Goal: Task Accomplishment & Management: Manage account settings

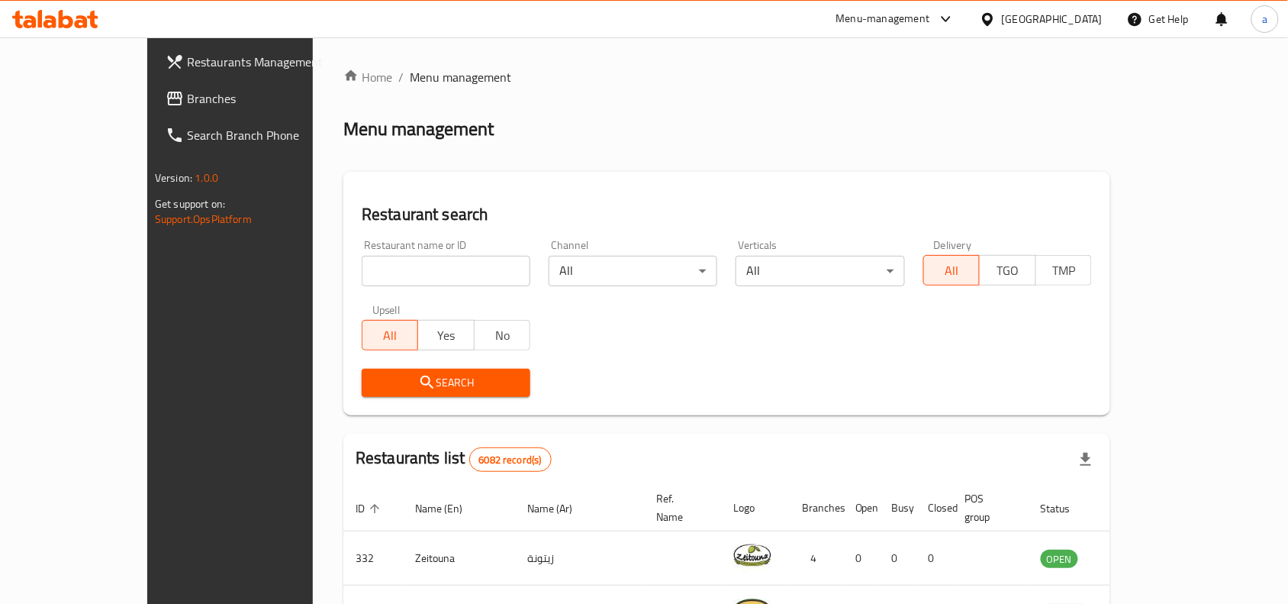
click at [593, 128] on div "Menu management" at bounding box center [726, 129] width 767 height 24
click at [1100, 15] on div "[GEOGRAPHIC_DATA]" at bounding box center [1052, 19] width 101 height 17
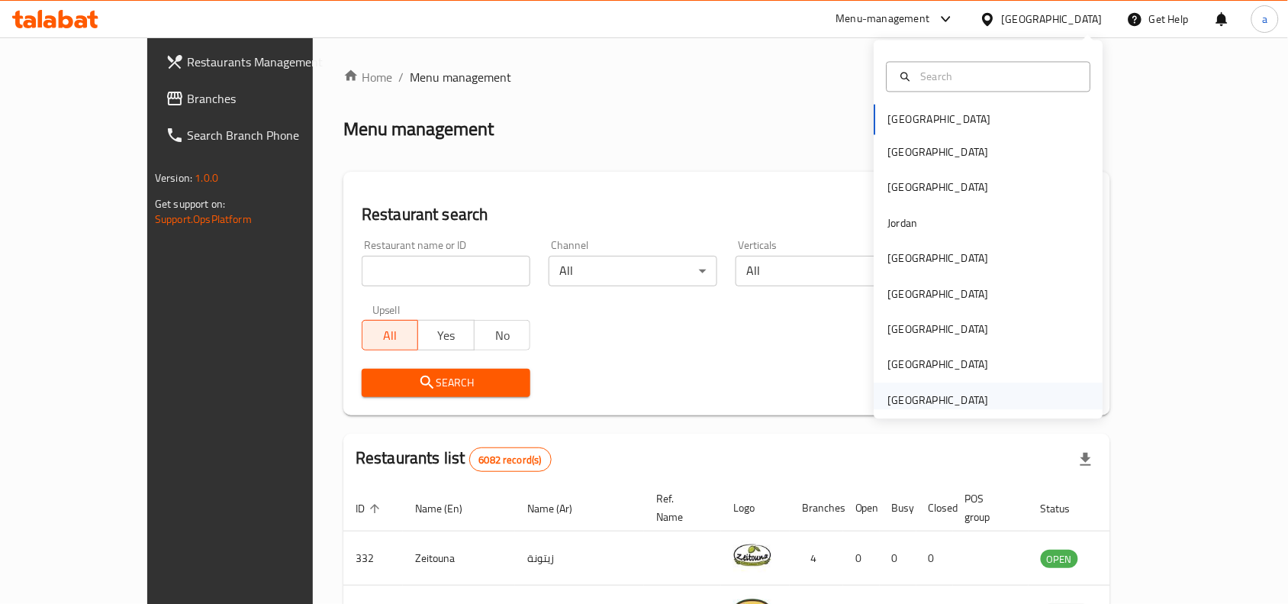
click at [981, 399] on div "[GEOGRAPHIC_DATA]" at bounding box center [938, 399] width 125 height 35
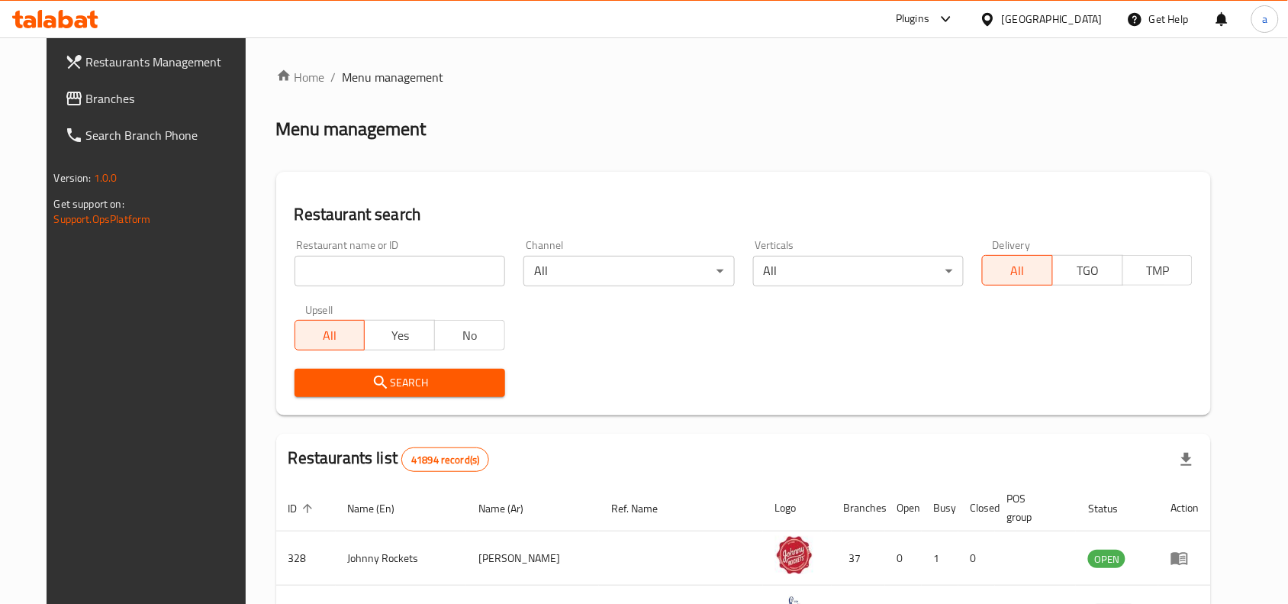
click at [94, 99] on span "Branches" at bounding box center [167, 98] width 163 height 18
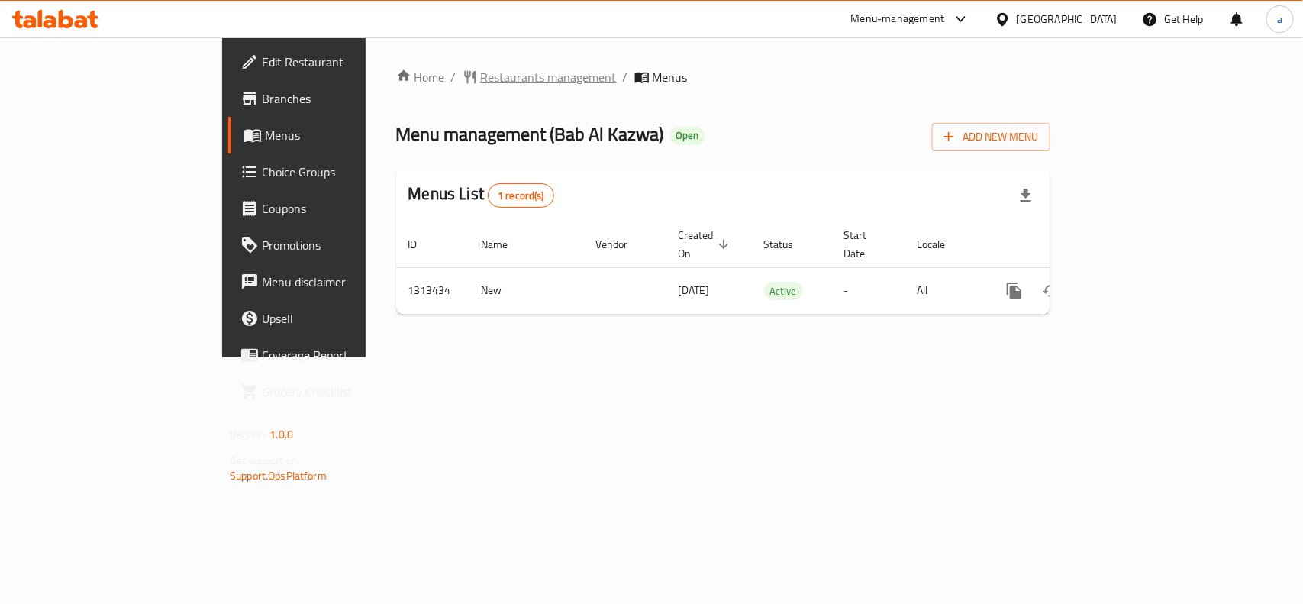
click at [481, 85] on span "Restaurants management" at bounding box center [549, 77] width 136 height 18
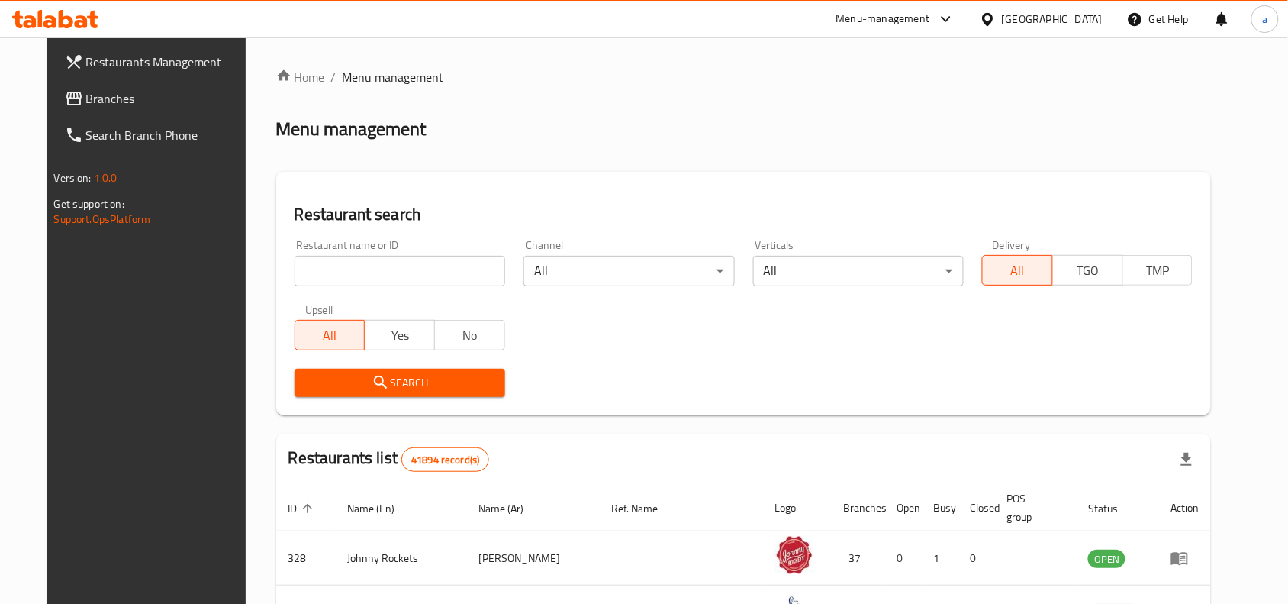
click at [355, 281] on input "search" at bounding box center [400, 271] width 211 height 31
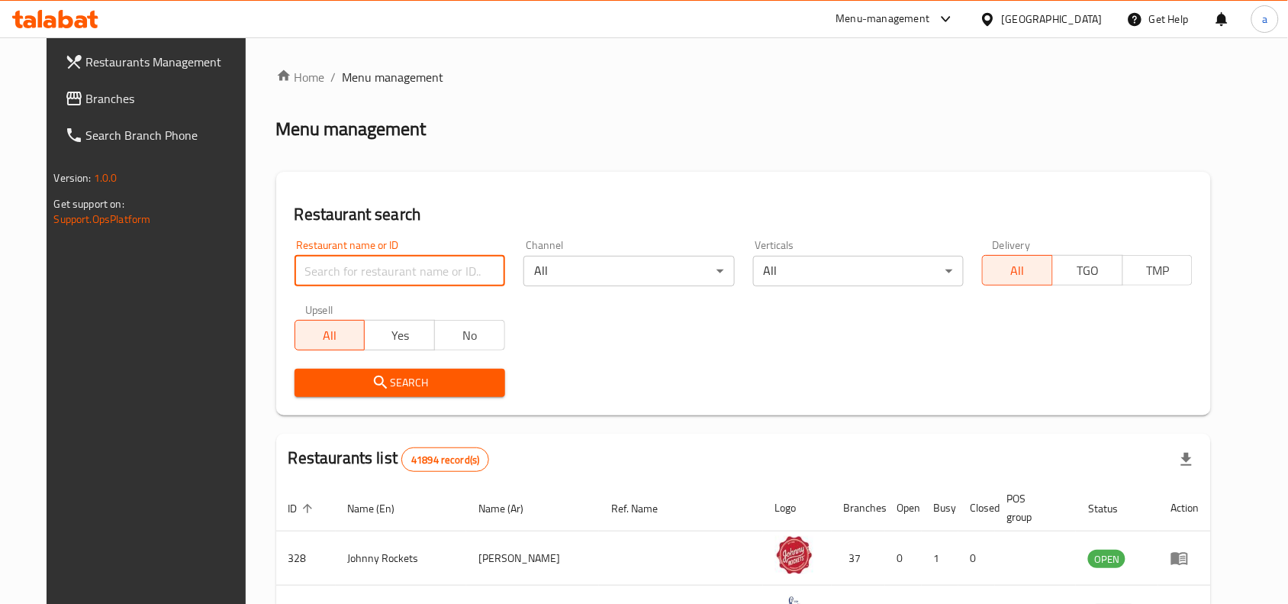
paste input "706496"
type input "706496"
click button "Search" at bounding box center [400, 383] width 211 height 28
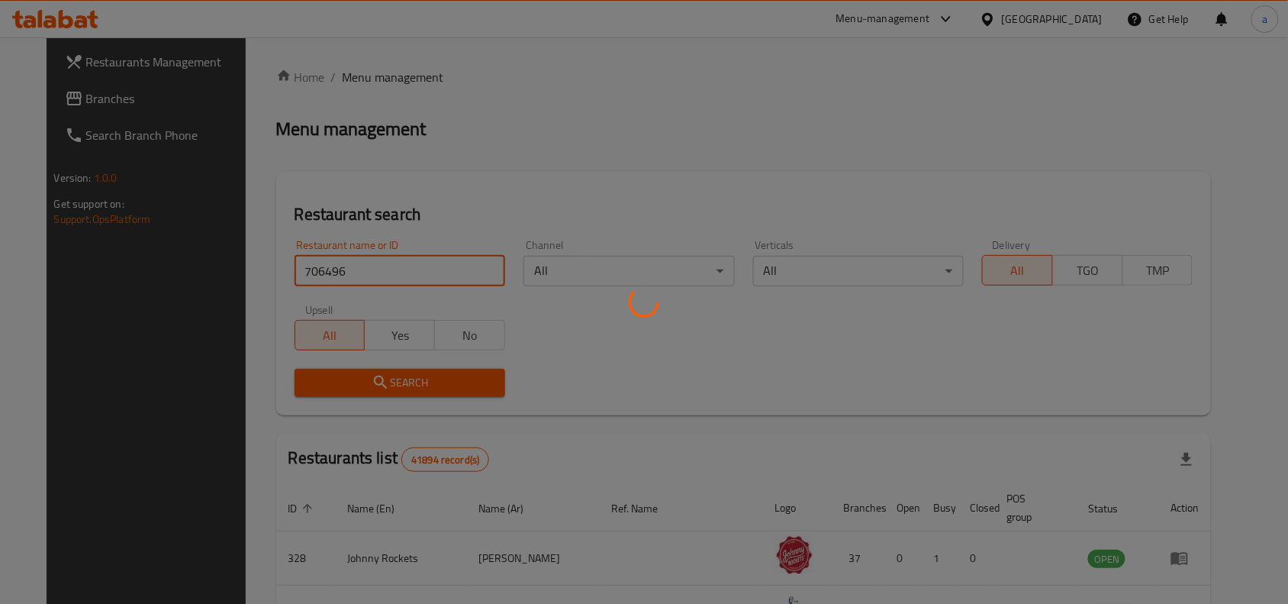
click at [796, 397] on div at bounding box center [644, 302] width 1288 height 604
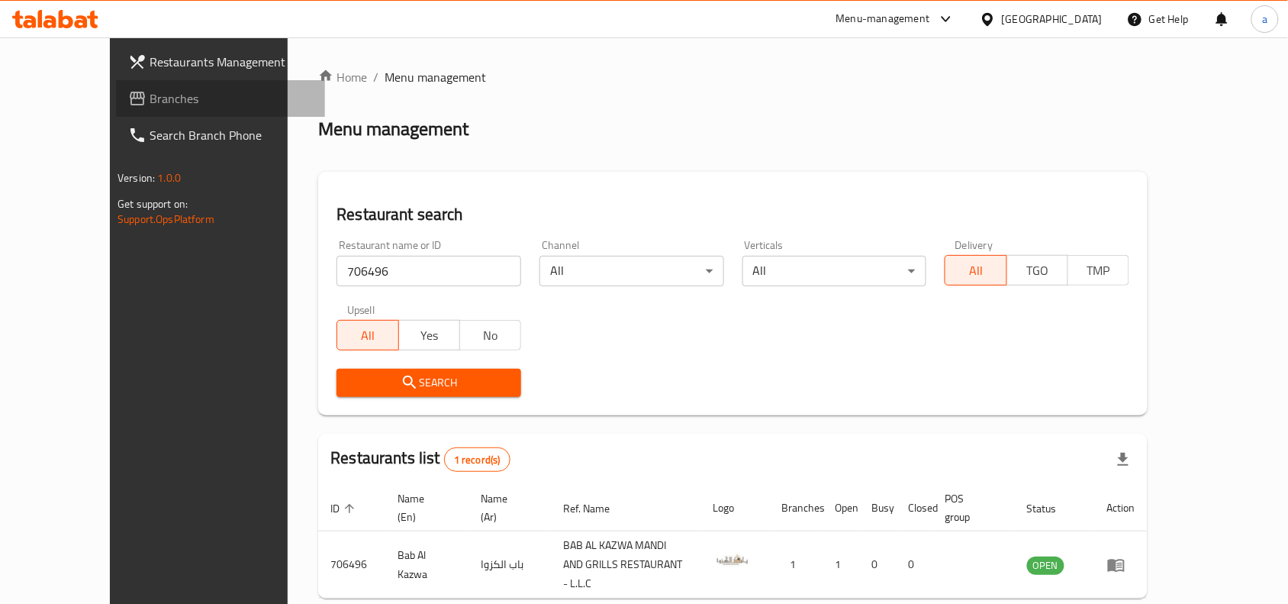
click at [150, 101] on span "Branches" at bounding box center [231, 98] width 163 height 18
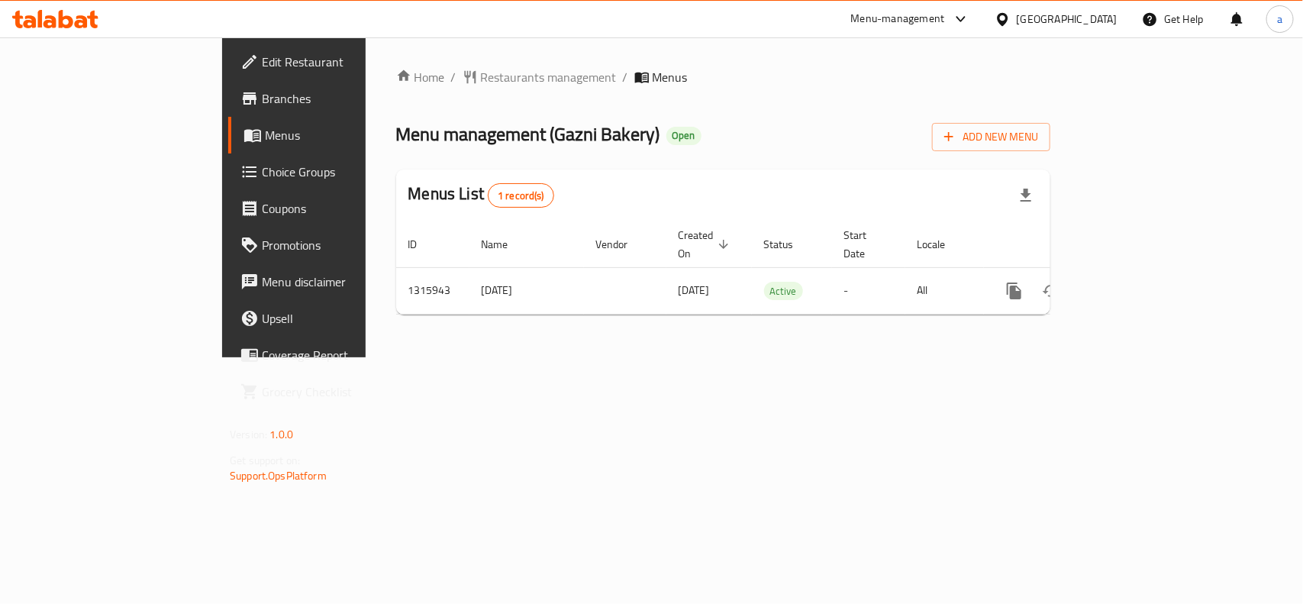
click at [1017, 23] on div "[GEOGRAPHIC_DATA]" at bounding box center [1066, 19] width 101 height 17
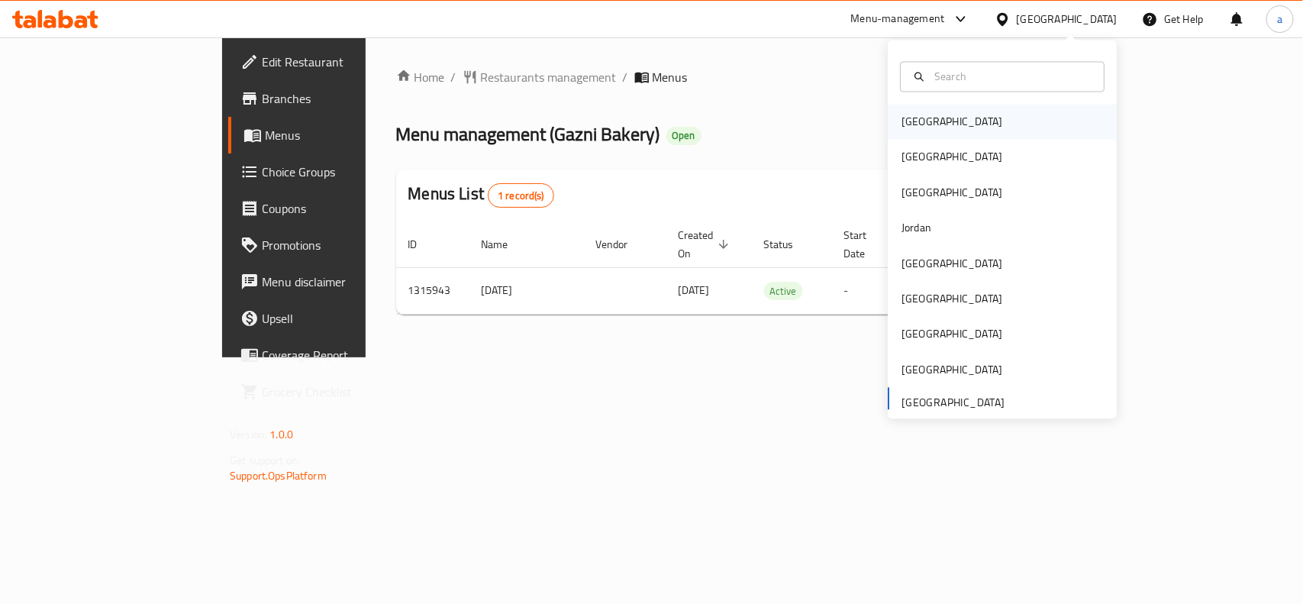
click at [932, 131] on div "Bahrain" at bounding box center [951, 122] width 125 height 35
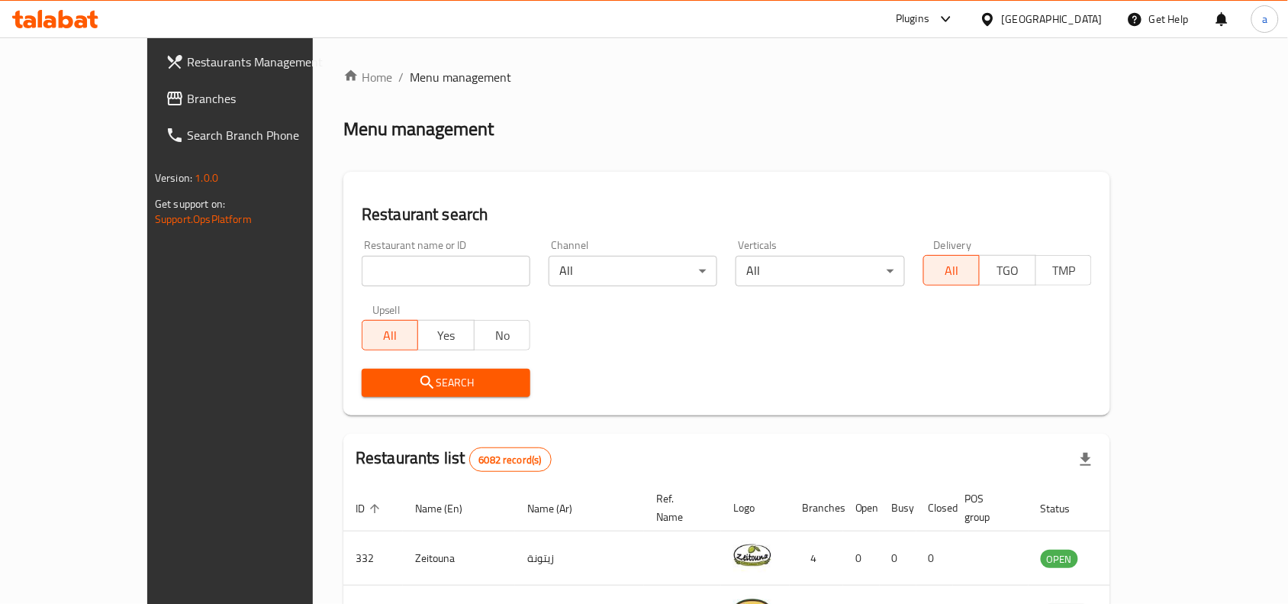
click at [187, 107] on span "Branches" at bounding box center [268, 98] width 163 height 18
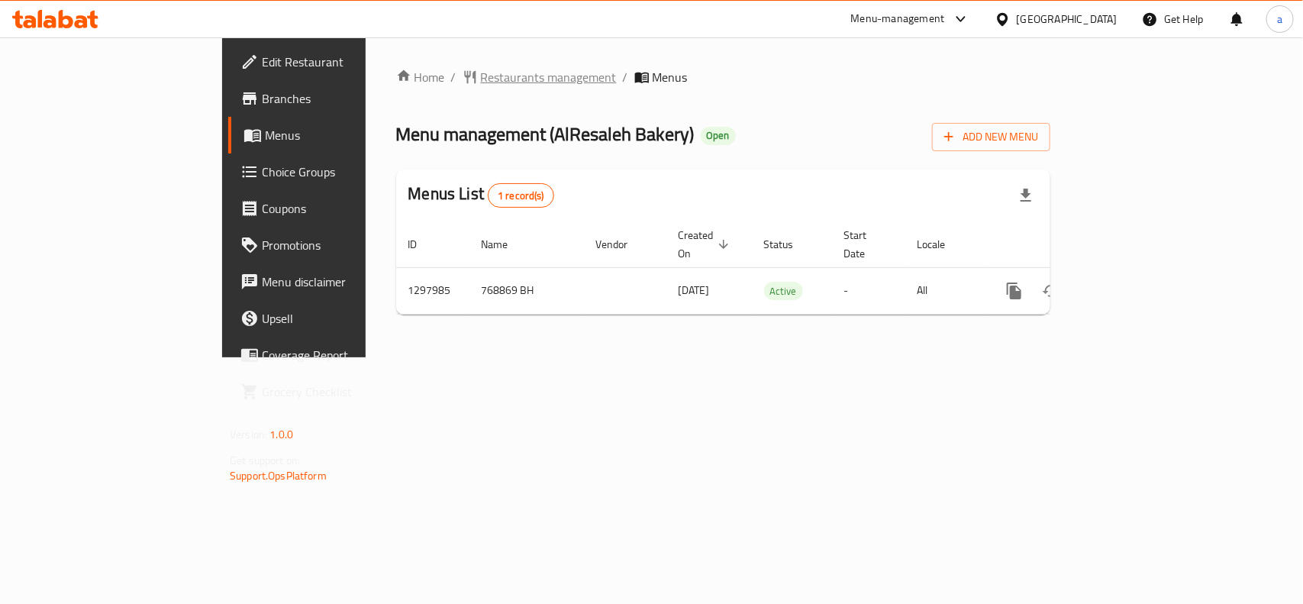
click at [481, 78] on span "Restaurants management" at bounding box center [549, 77] width 136 height 18
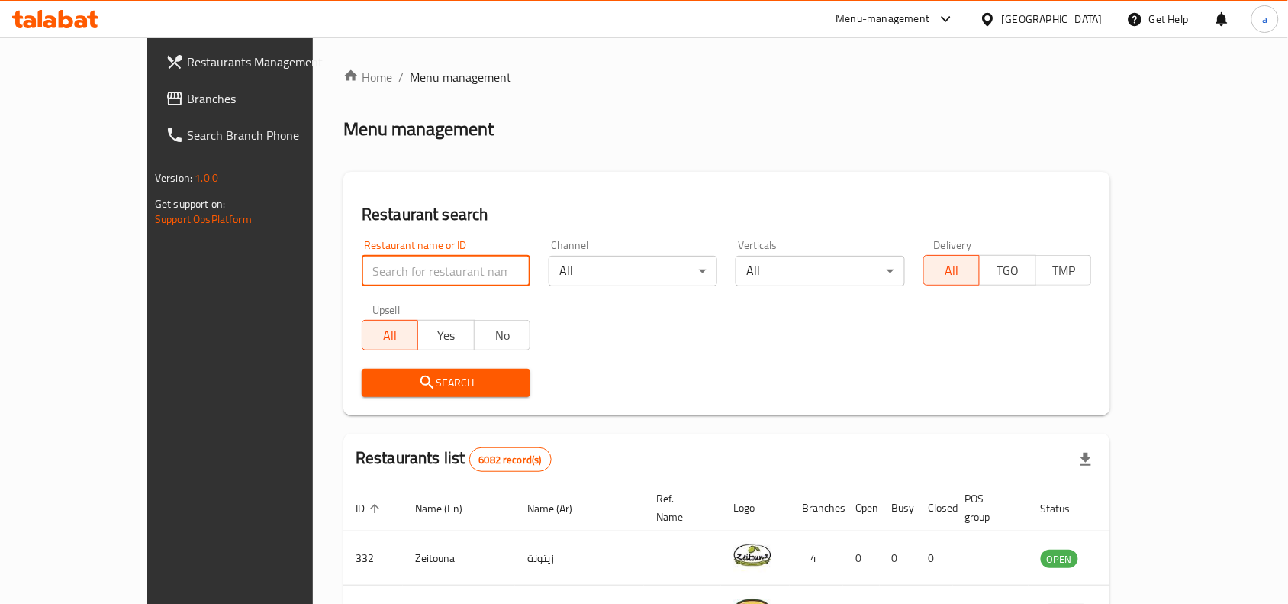
click at [362, 266] on input "search" at bounding box center [446, 271] width 169 height 31
paste input "700760"
type input "700760"
click button "Search" at bounding box center [446, 383] width 169 height 28
click at [153, 111] on link "Branches" at bounding box center [257, 98] width 209 height 37
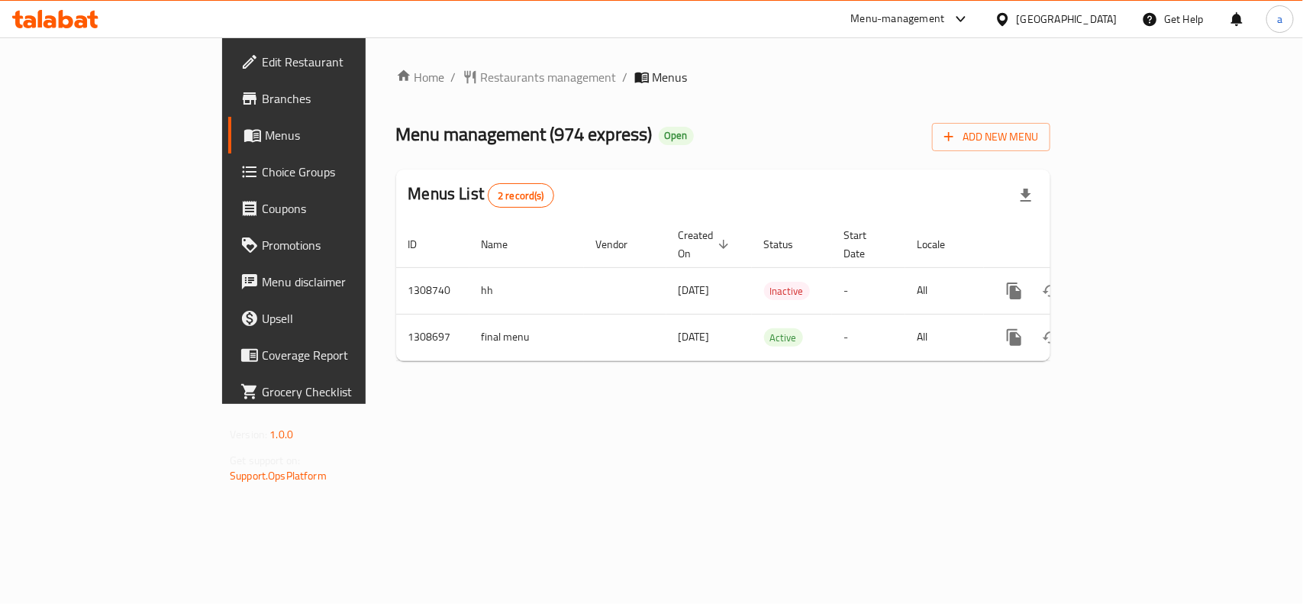
click at [1110, 16] on div "Qatar" at bounding box center [1066, 19] width 101 height 17
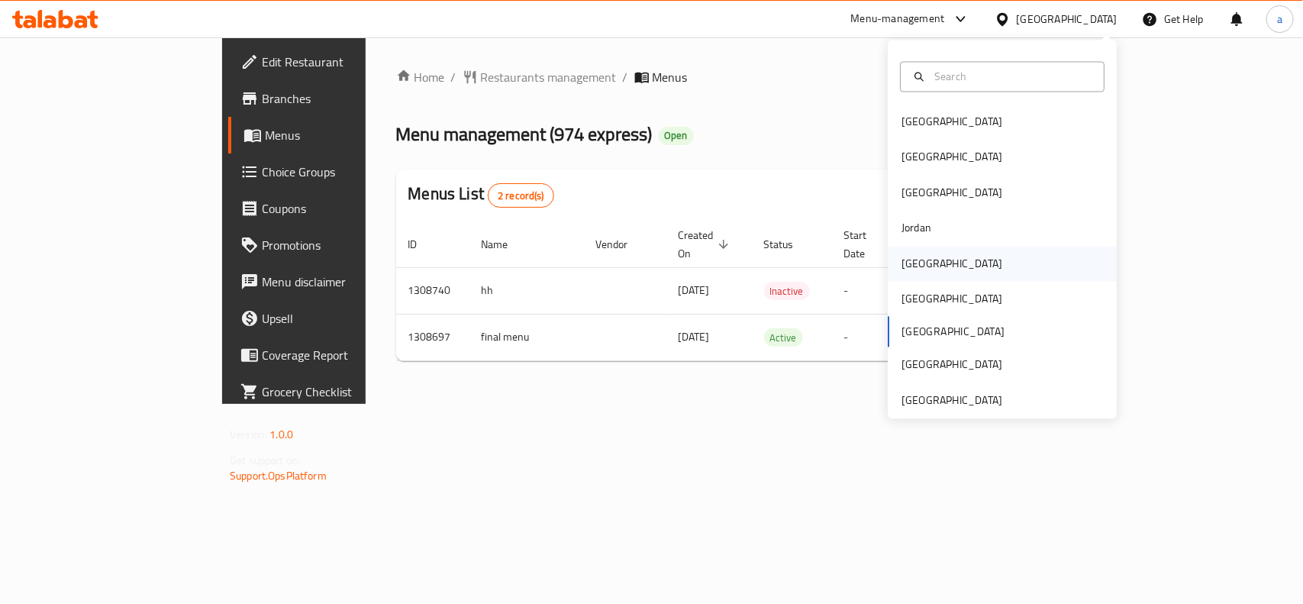
click at [913, 271] on div "[GEOGRAPHIC_DATA]" at bounding box center [951, 263] width 101 height 17
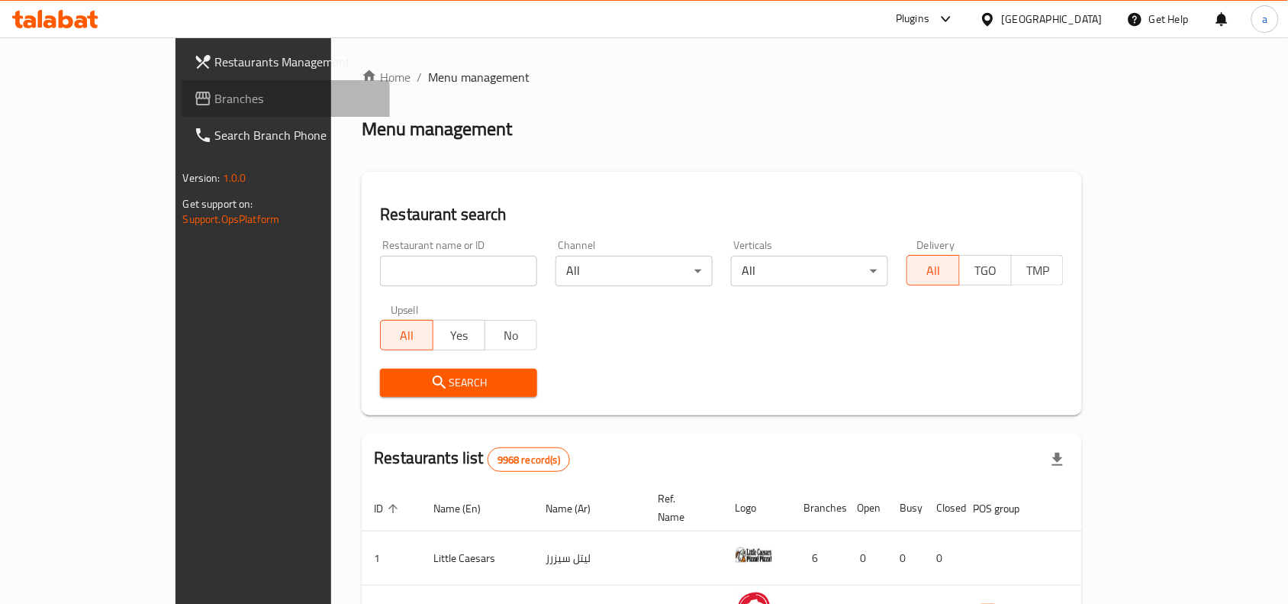
click at [215, 92] on span "Branches" at bounding box center [296, 98] width 163 height 18
